Goal: Transaction & Acquisition: Purchase product/service

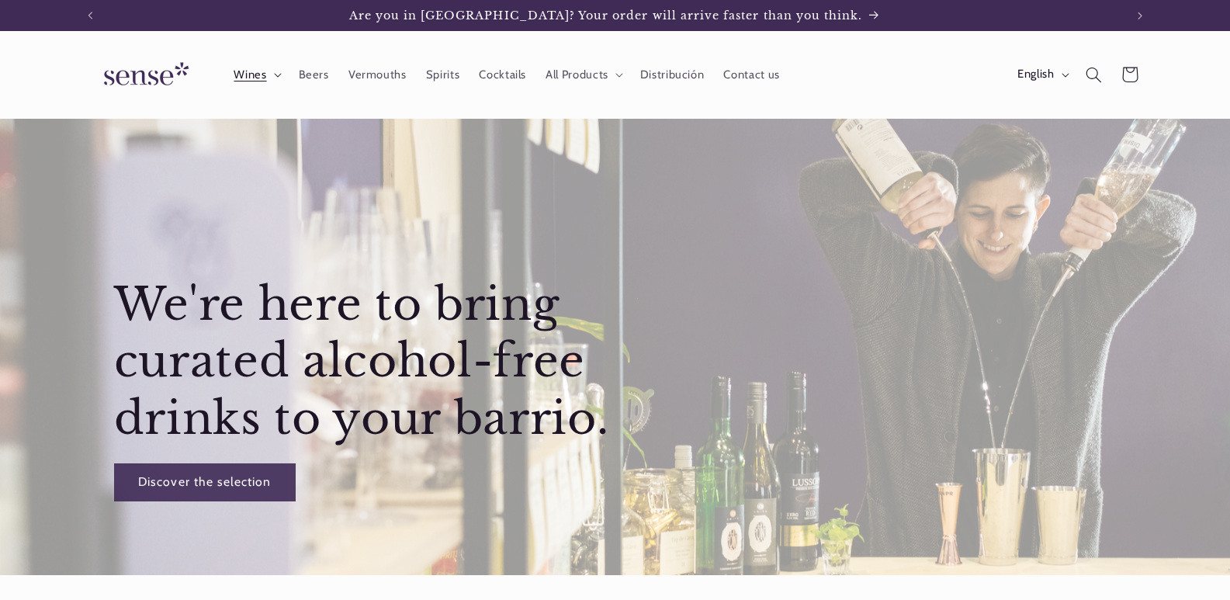
click at [279, 79] on summary "Wines" at bounding box center [256, 74] width 64 height 34
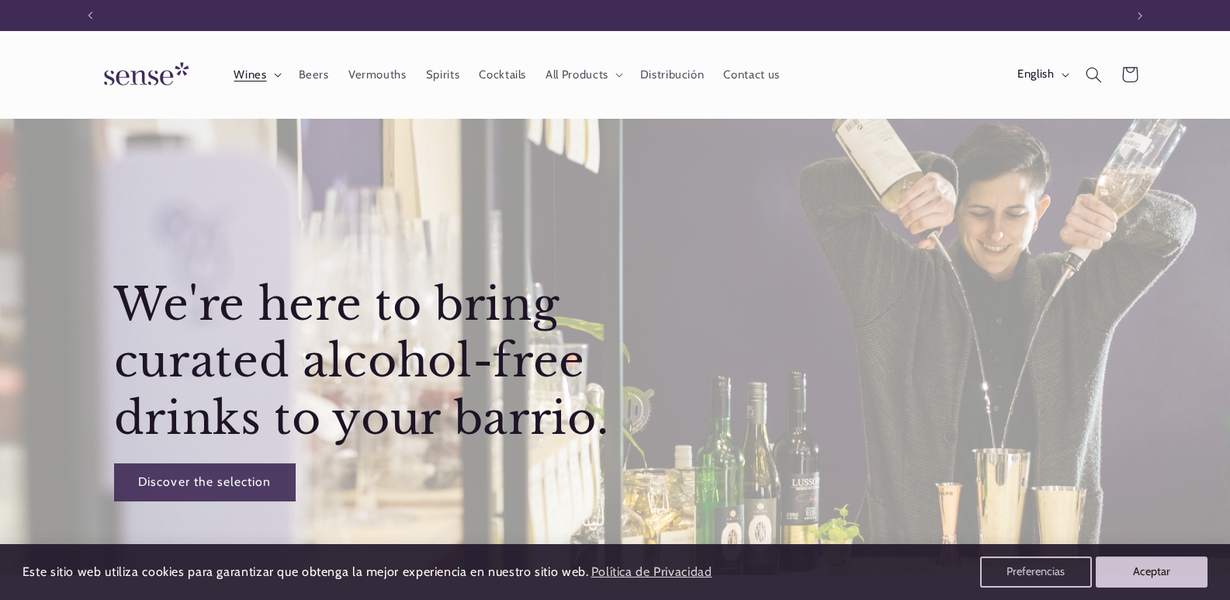
scroll to position [0, 1033]
click at [277, 74] on icon at bounding box center [278, 75] width 8 height 5
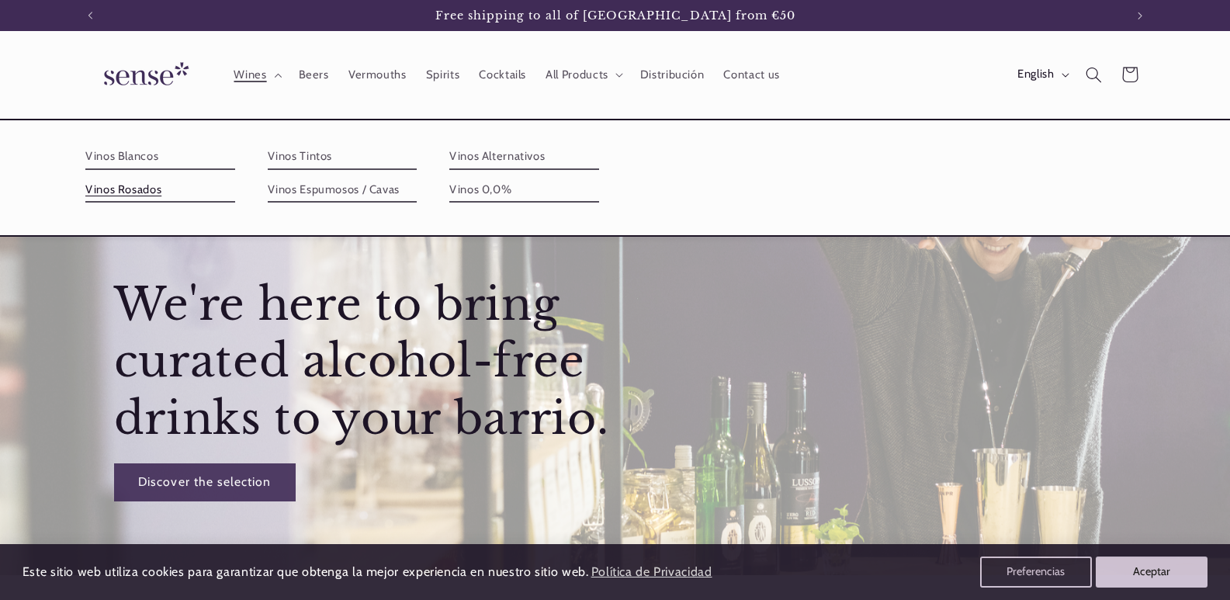
click at [160, 193] on link "Vinos Rosados" at bounding box center [160, 190] width 150 height 25
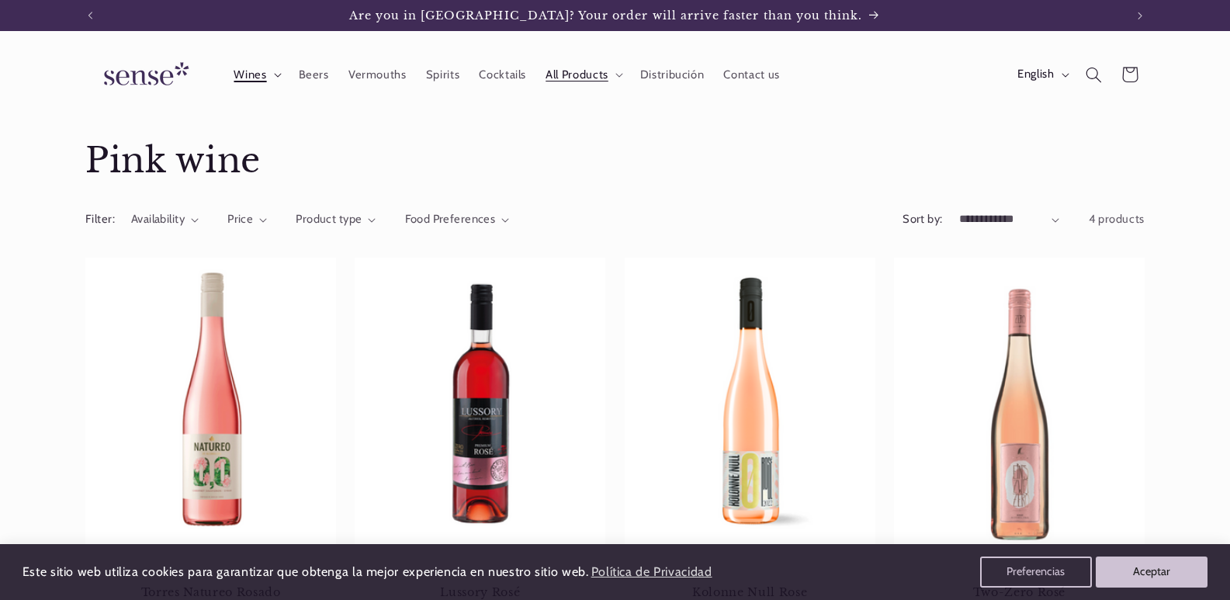
click at [274, 77] on icon at bounding box center [278, 75] width 8 height 5
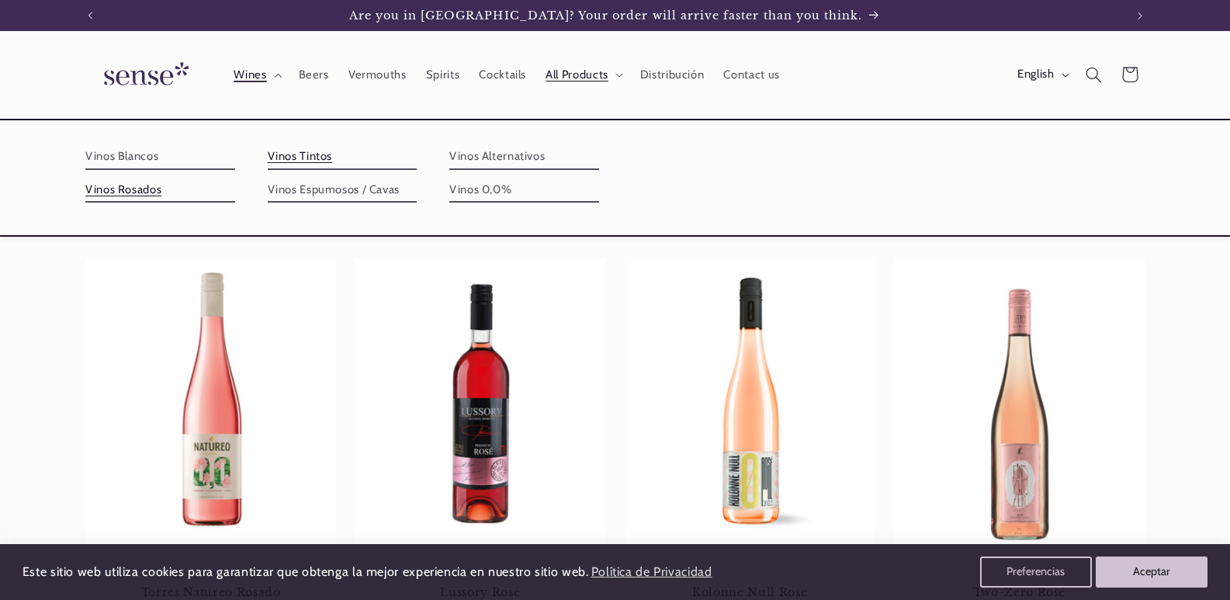
click at [325, 161] on link "Vinos Tintos" at bounding box center [343, 156] width 150 height 25
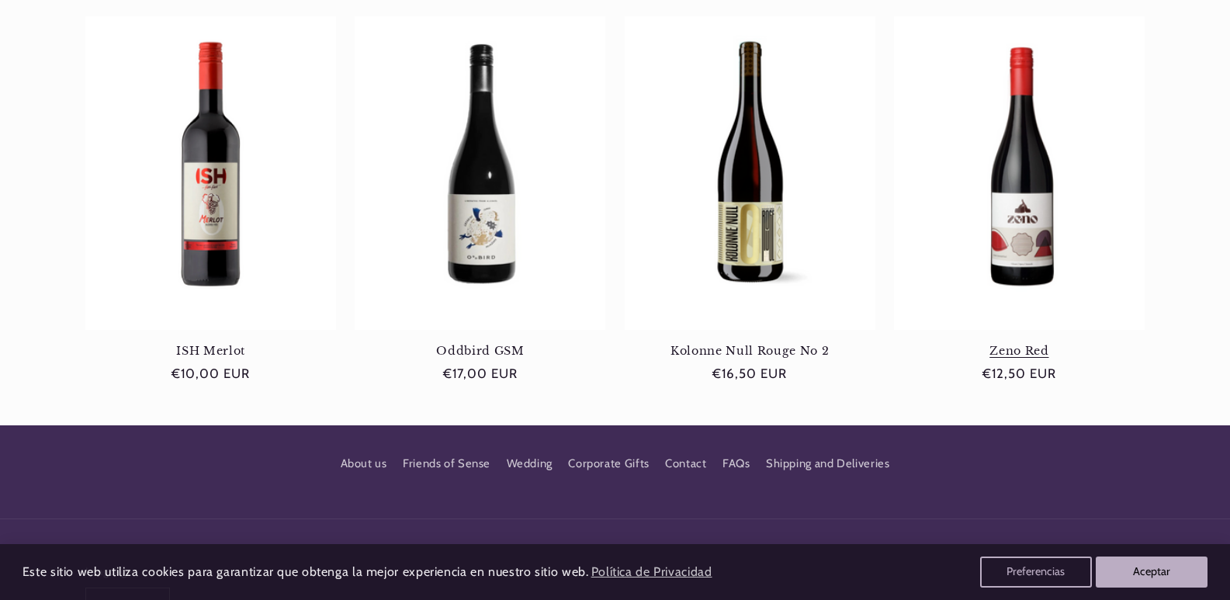
click at [1016, 344] on link "Zeno Red" at bounding box center [1019, 351] width 251 height 14
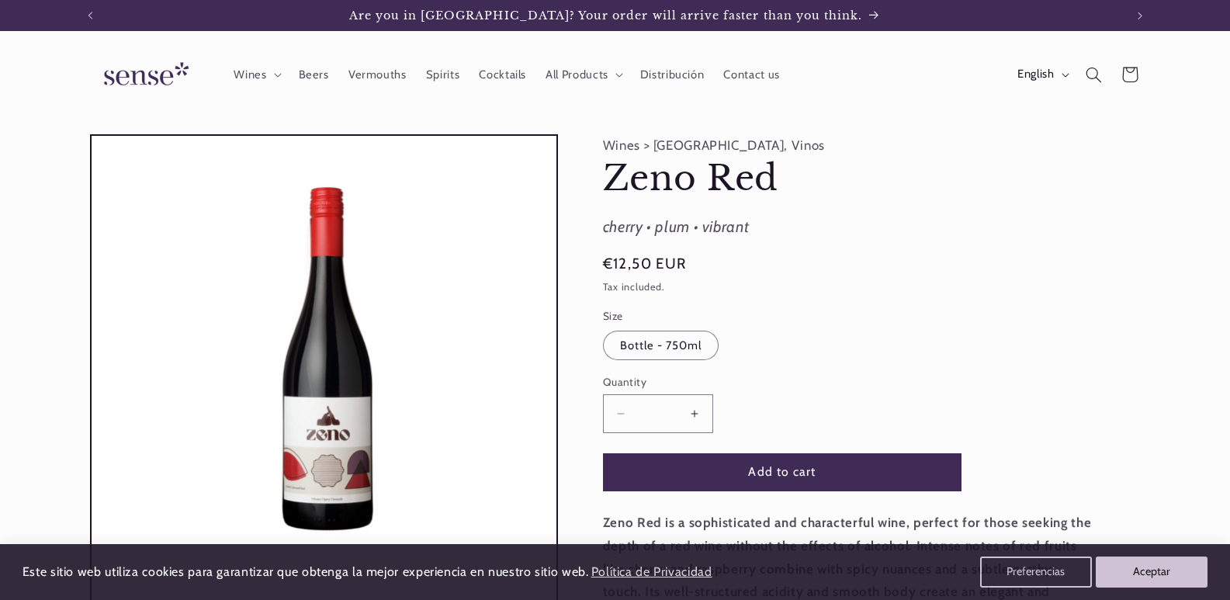
click at [691, 414] on button "Increase quantity for Zeno Red" at bounding box center [694, 413] width 35 height 38
click at [814, 470] on button "Add to cart" at bounding box center [782, 472] width 358 height 38
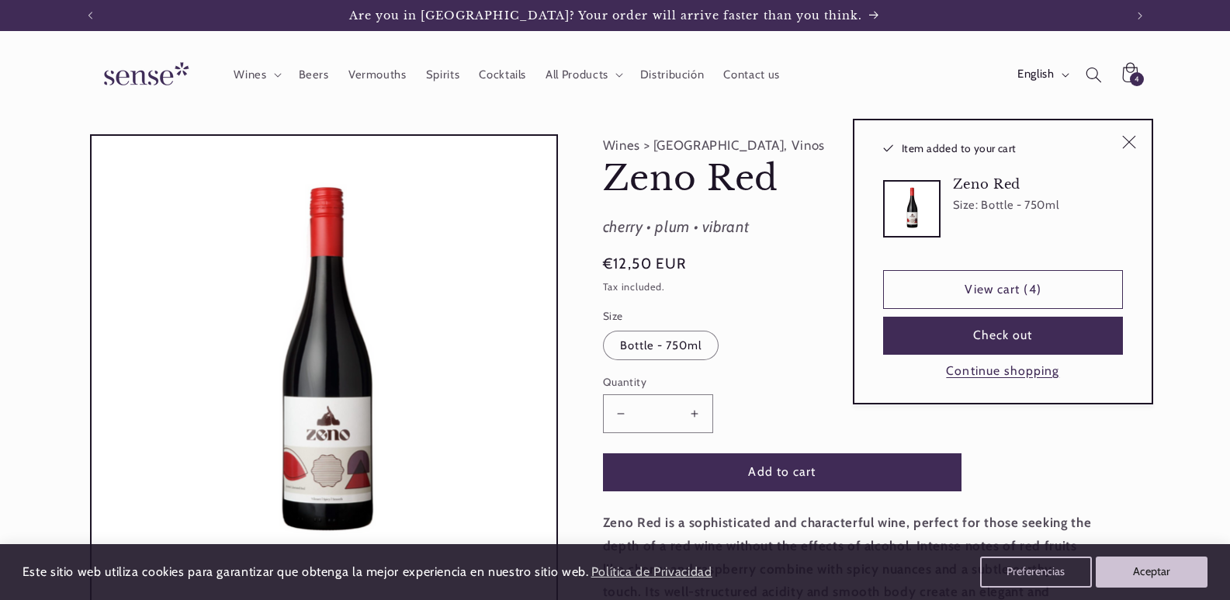
type input "*"
click at [1025, 337] on button "Check out" at bounding box center [1003, 336] width 240 height 38
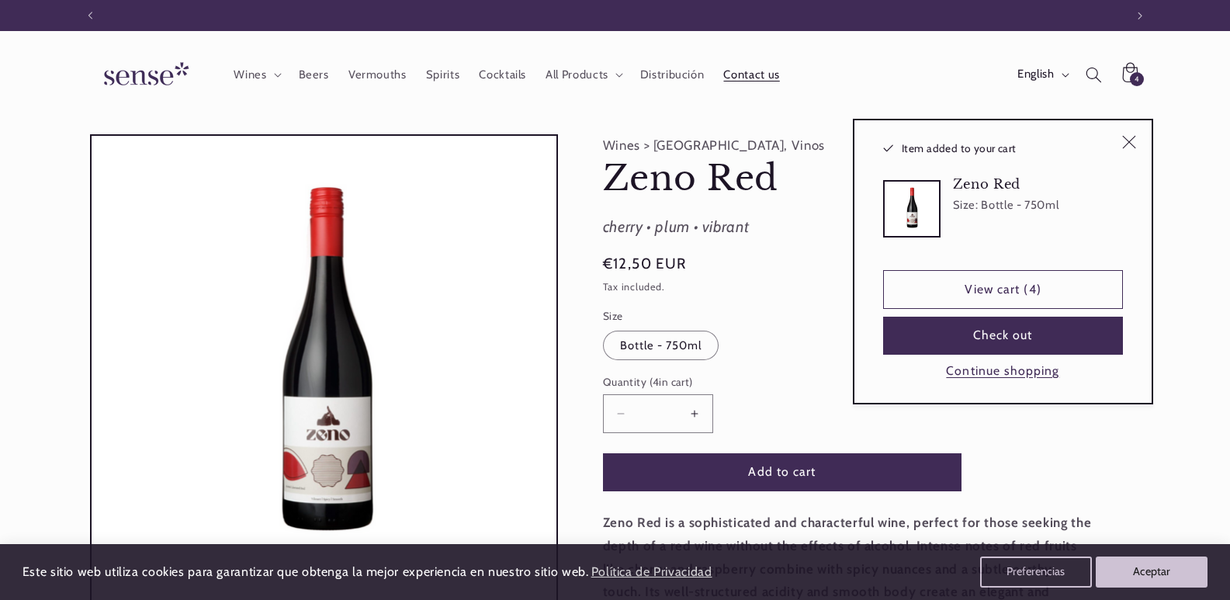
scroll to position [0, 1033]
